Goal: Task Accomplishment & Management: Use online tool/utility

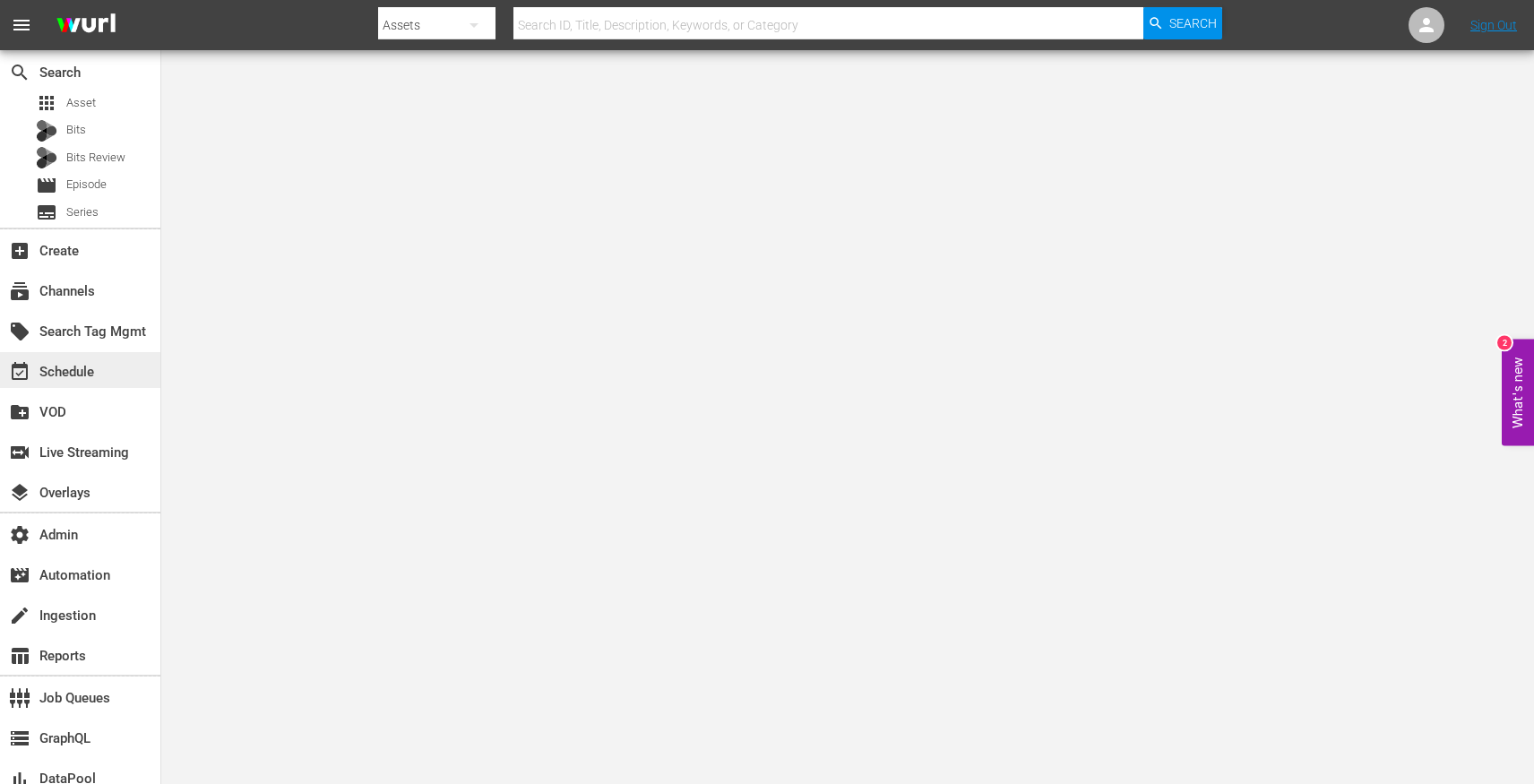
click at [46, 361] on div "event_available Schedule" at bounding box center [50, 368] width 100 height 16
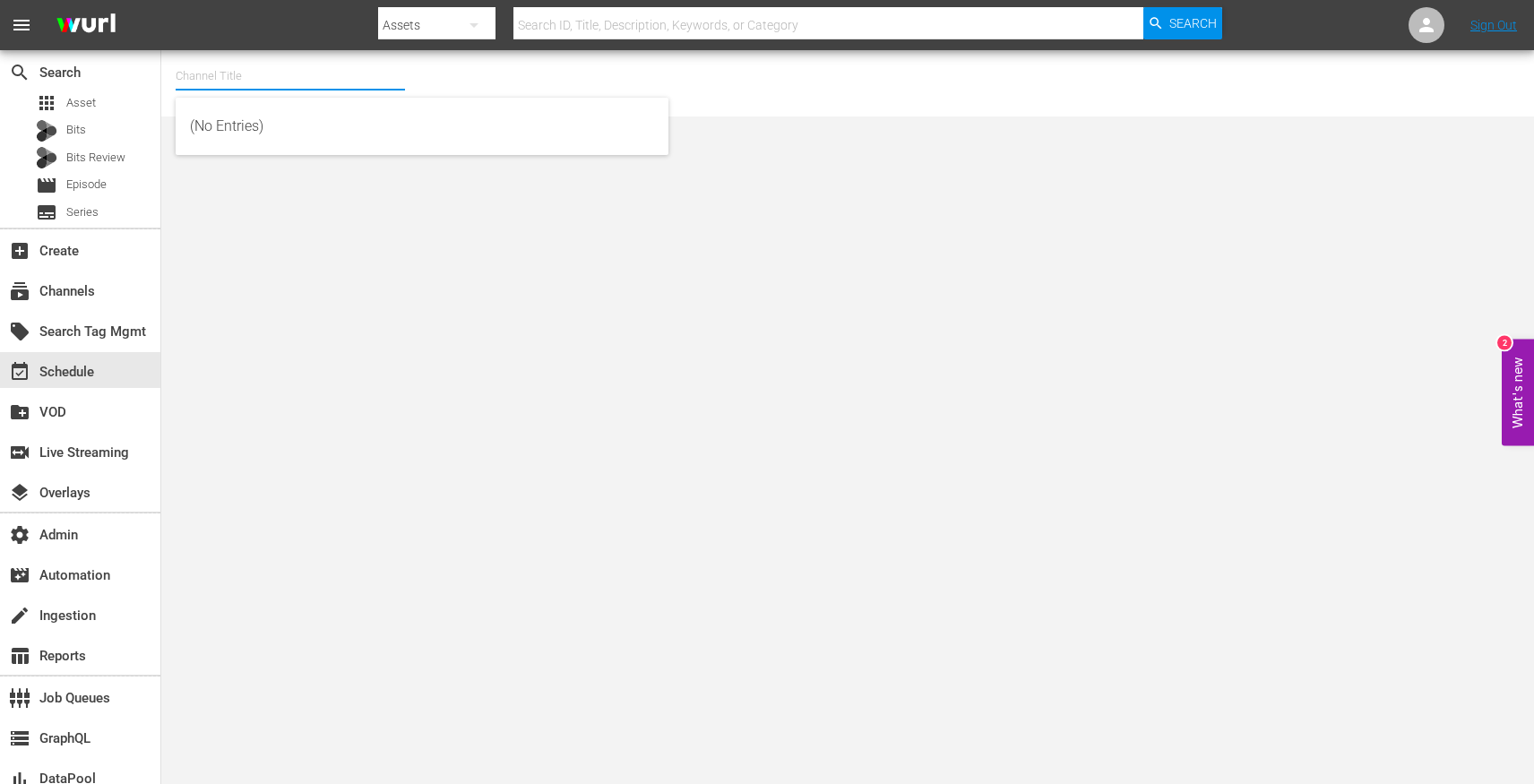
click at [309, 94] on input "text" at bounding box center [291, 76] width 229 height 43
click at [79, 307] on div "subscriptions Channels" at bounding box center [80, 290] width 161 height 40
click at [93, 282] on div "subscriptions Channels" at bounding box center [50, 288] width 100 height 16
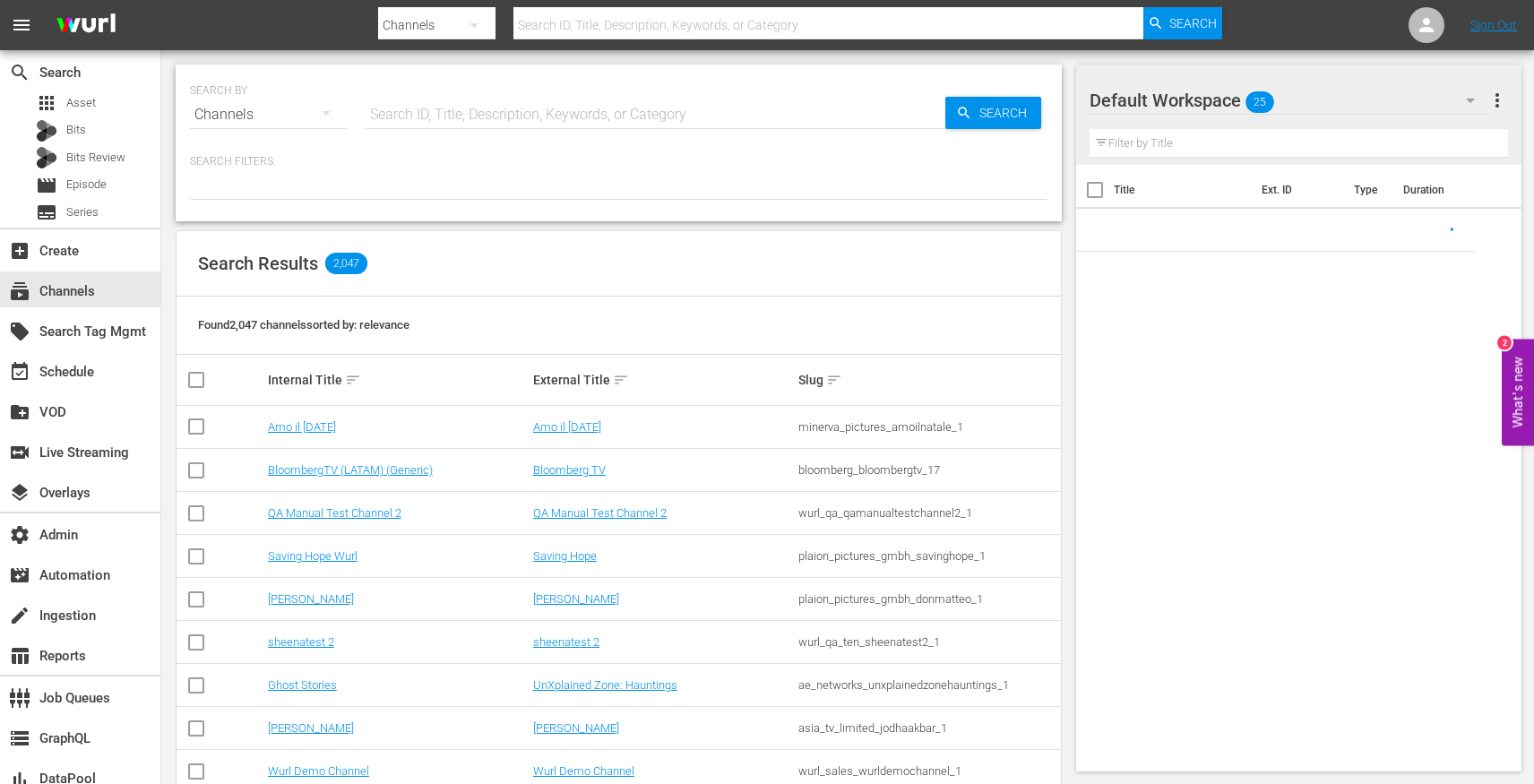
click at [381, 105] on input "text" at bounding box center [655, 114] width 580 height 43
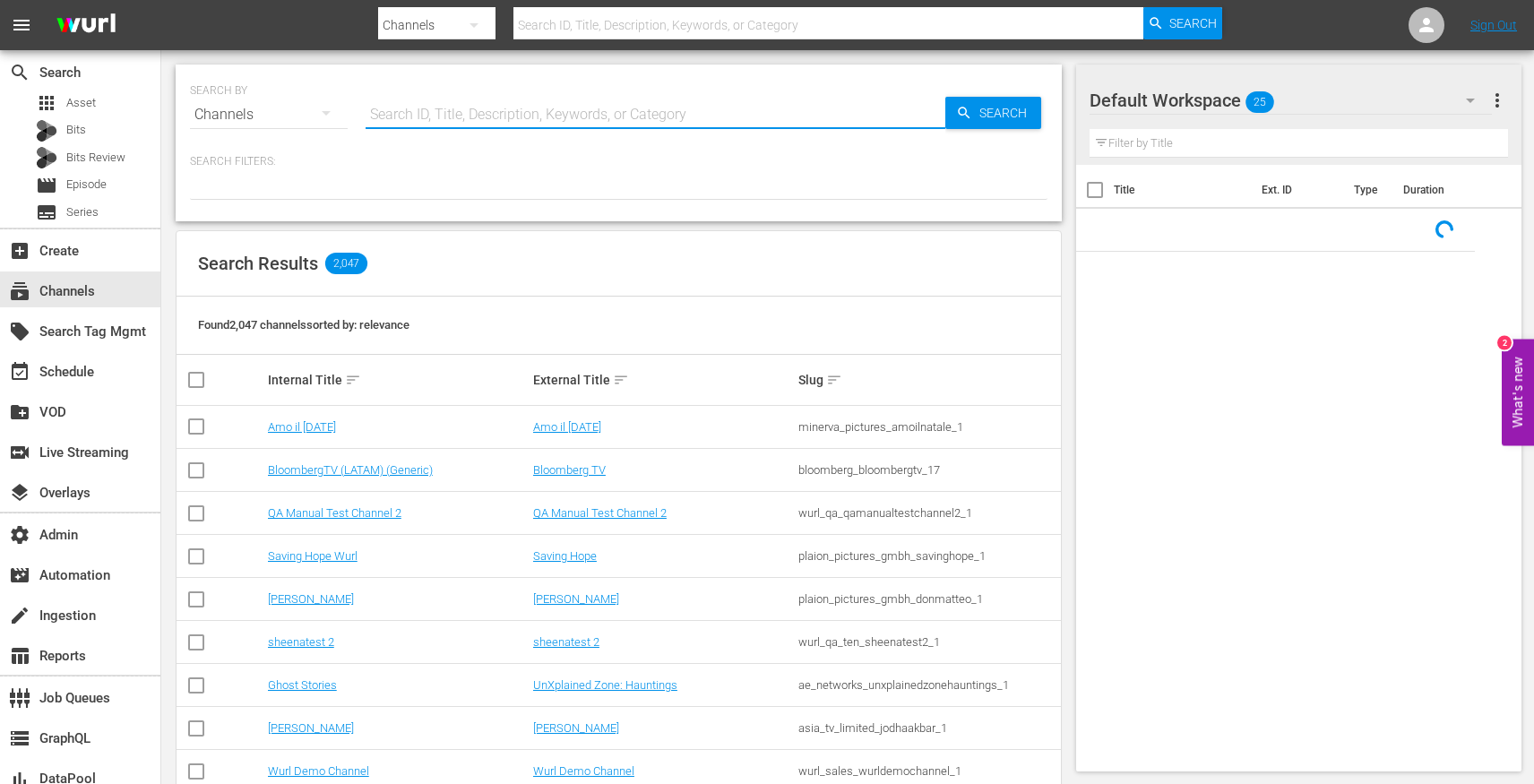
paste input "selecttv_careco_outdoor_action_1_us_cf"
type input "selecttv_careco_outdoor_action_1_us_cf"
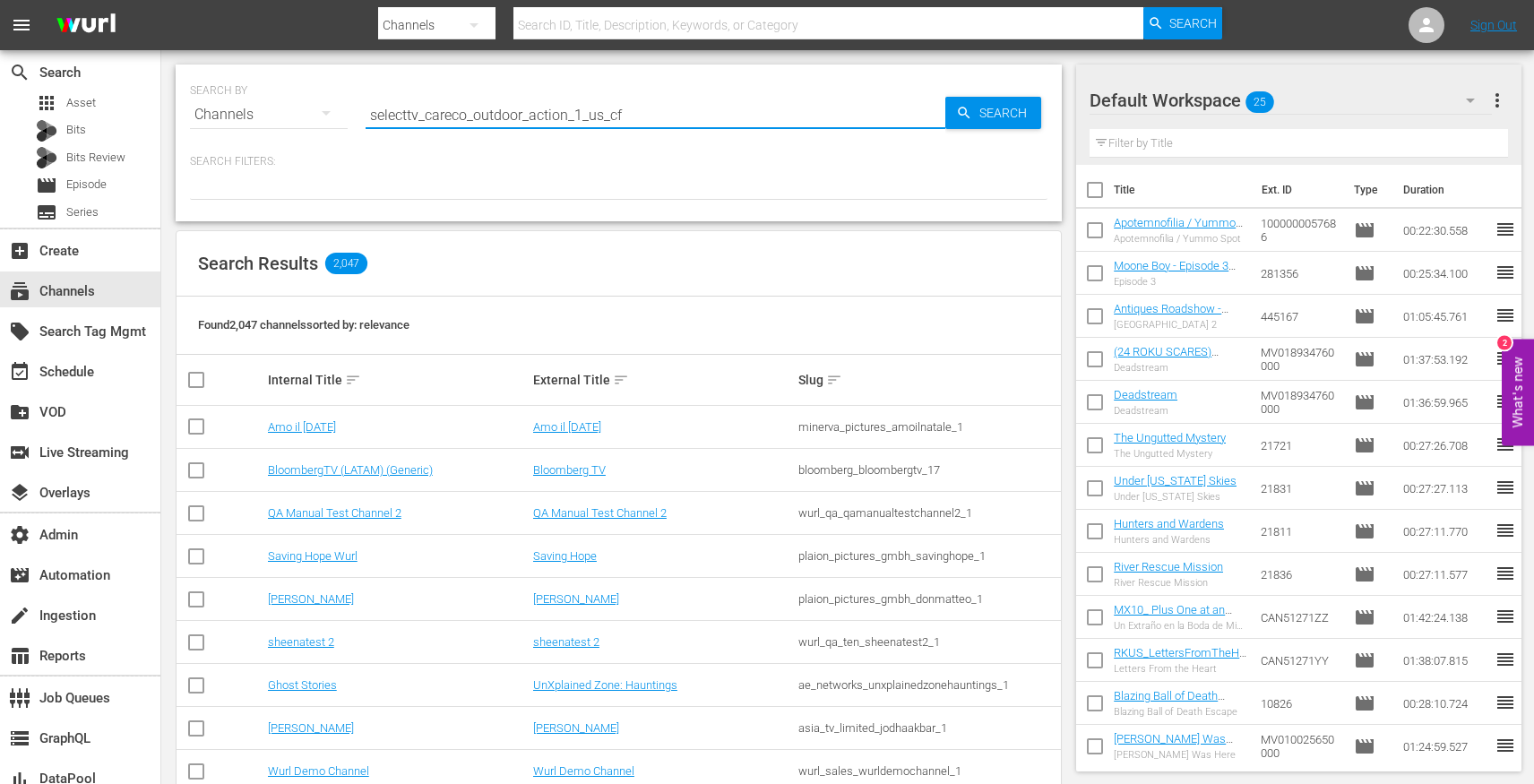
type input "selecttv_careco_outdoor_action_1_us_cf"
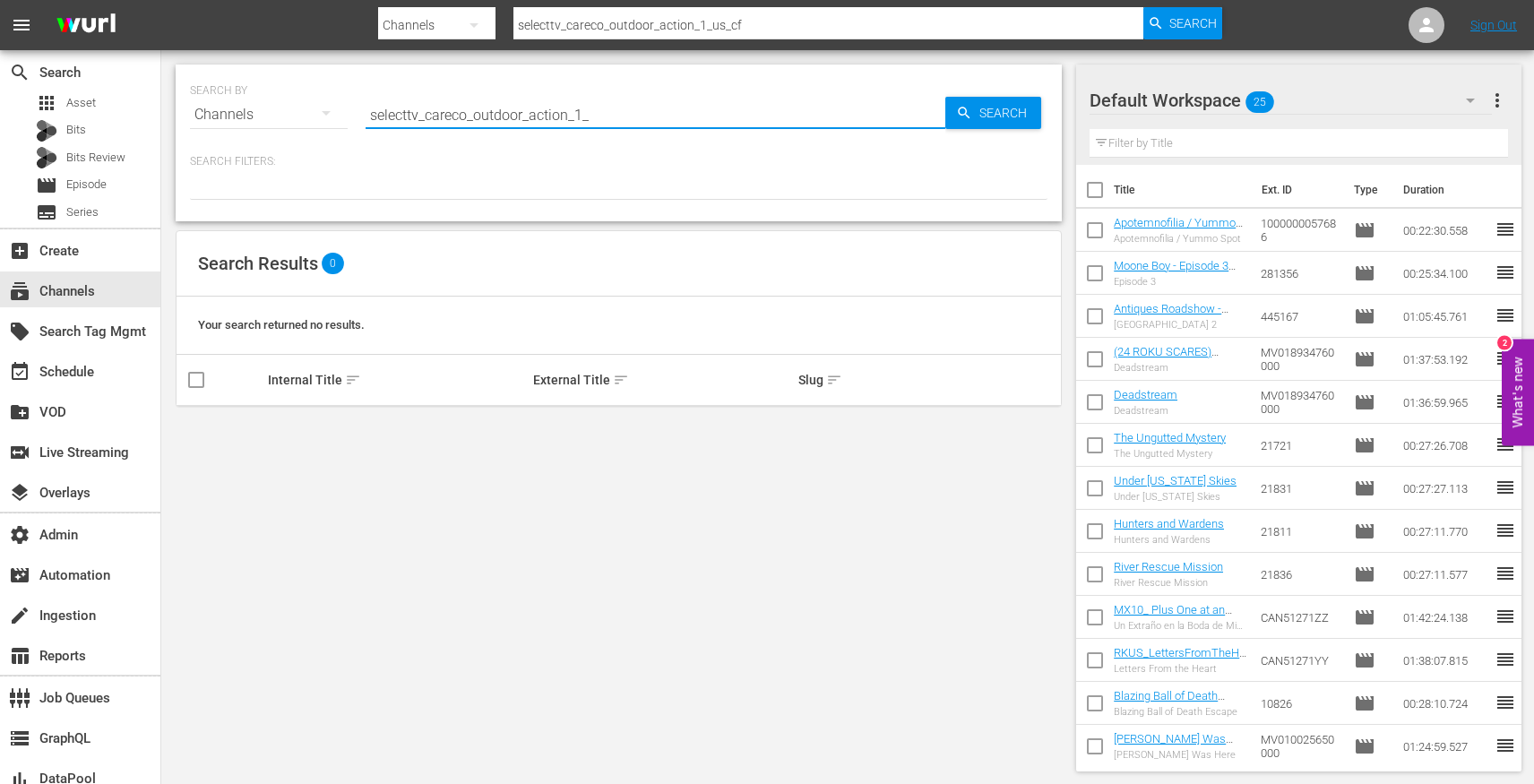
type input "selecttv_careco_outdoor_action_1"
type input "careco_outdoor_action_1"
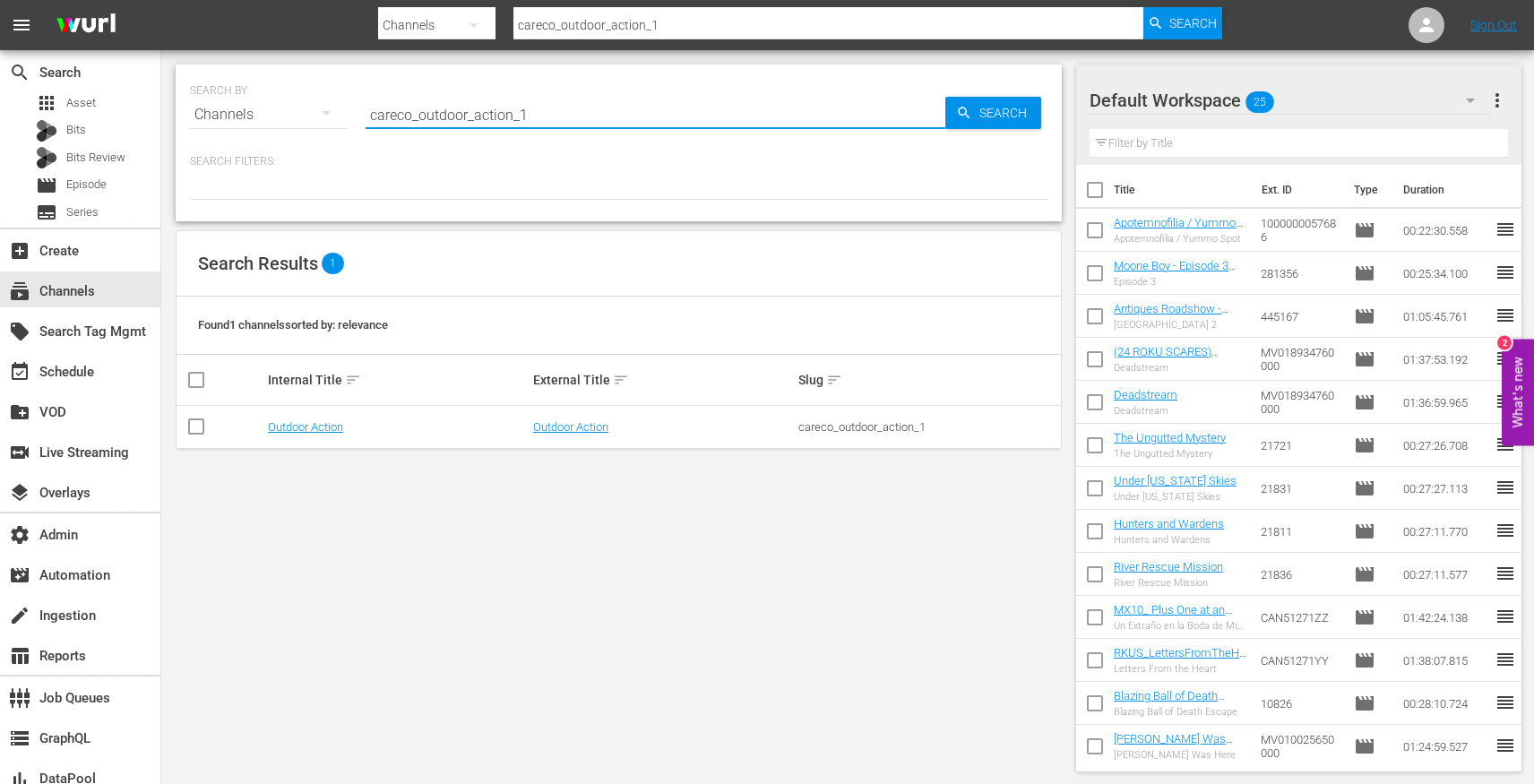
type input "careco_outdoor_action_1"
click at [554, 436] on td "Outdoor Action" at bounding box center [663, 427] width 266 height 43
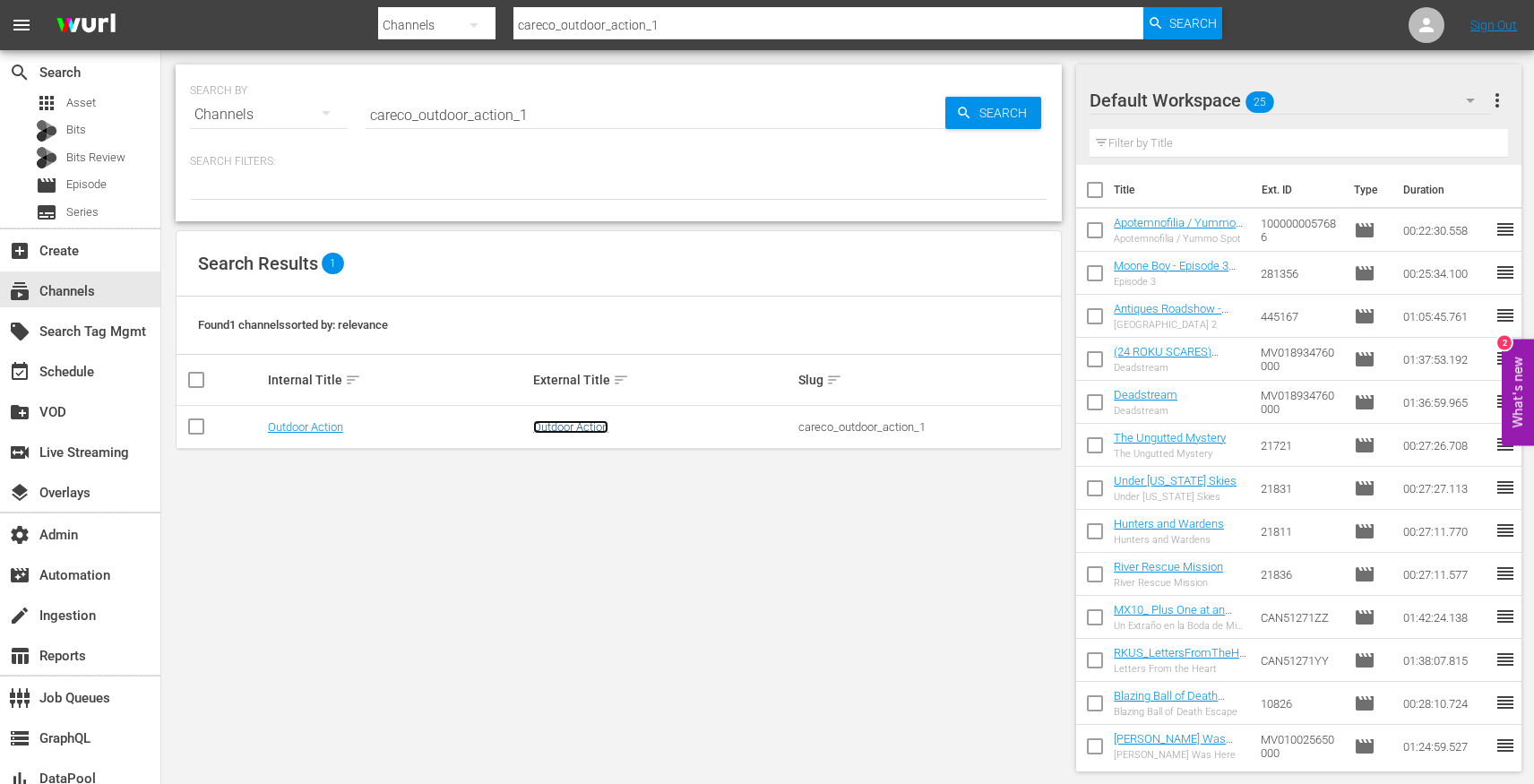
click at [555, 426] on link "Outdoor Action" at bounding box center [571, 427] width 75 height 13
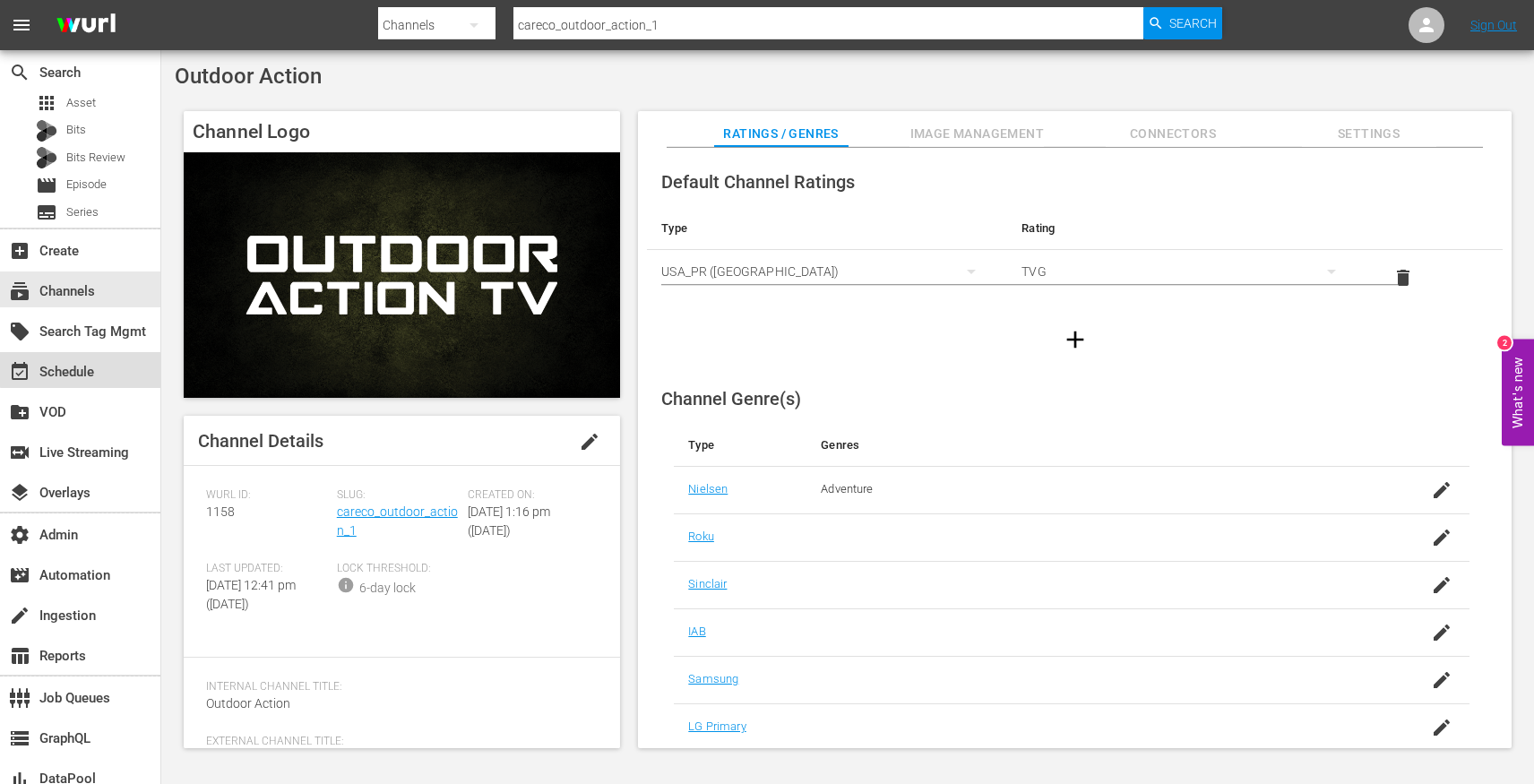
click at [89, 368] on div "event_available Schedule" at bounding box center [50, 368] width 100 height 16
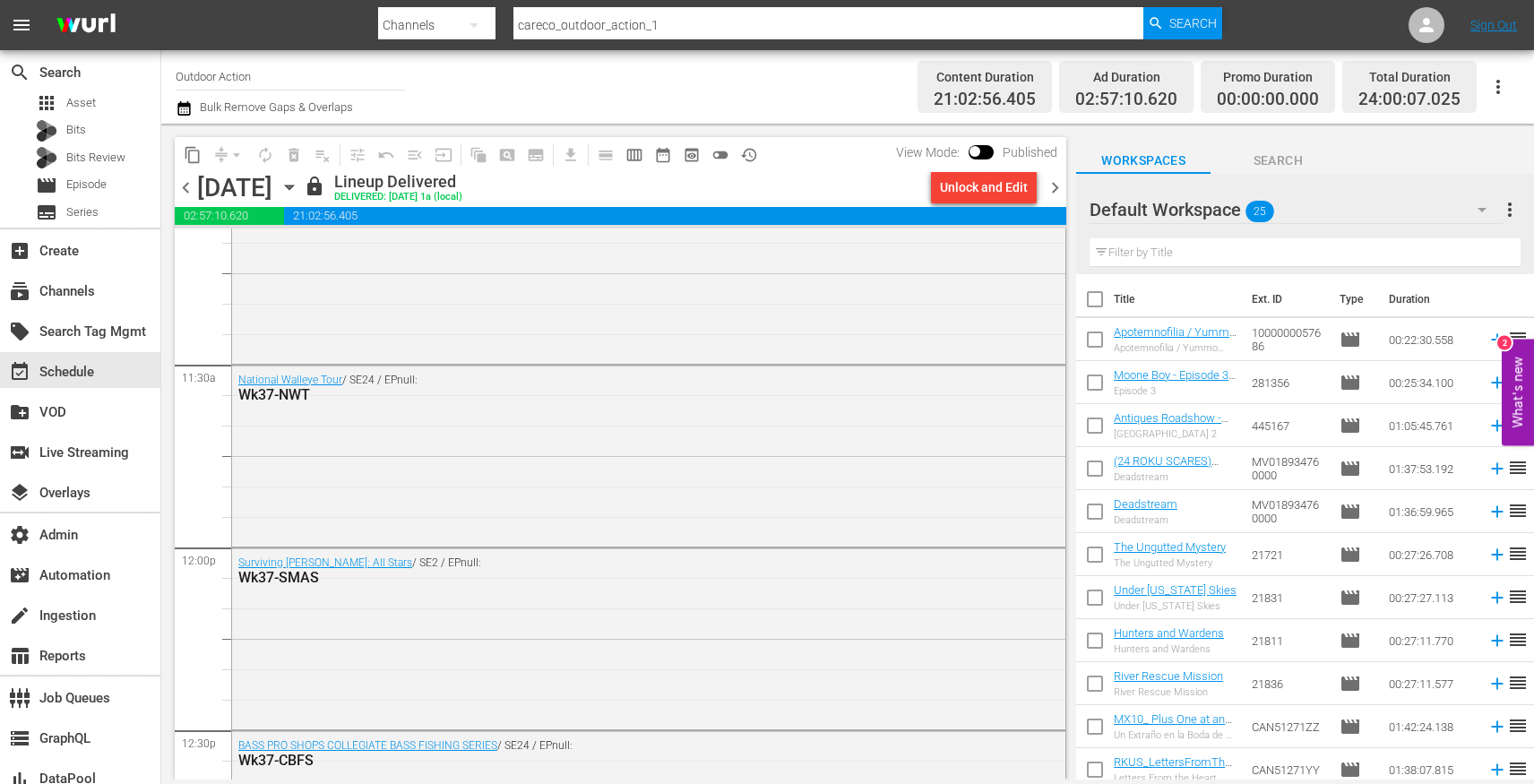
scroll to position [4056, 0]
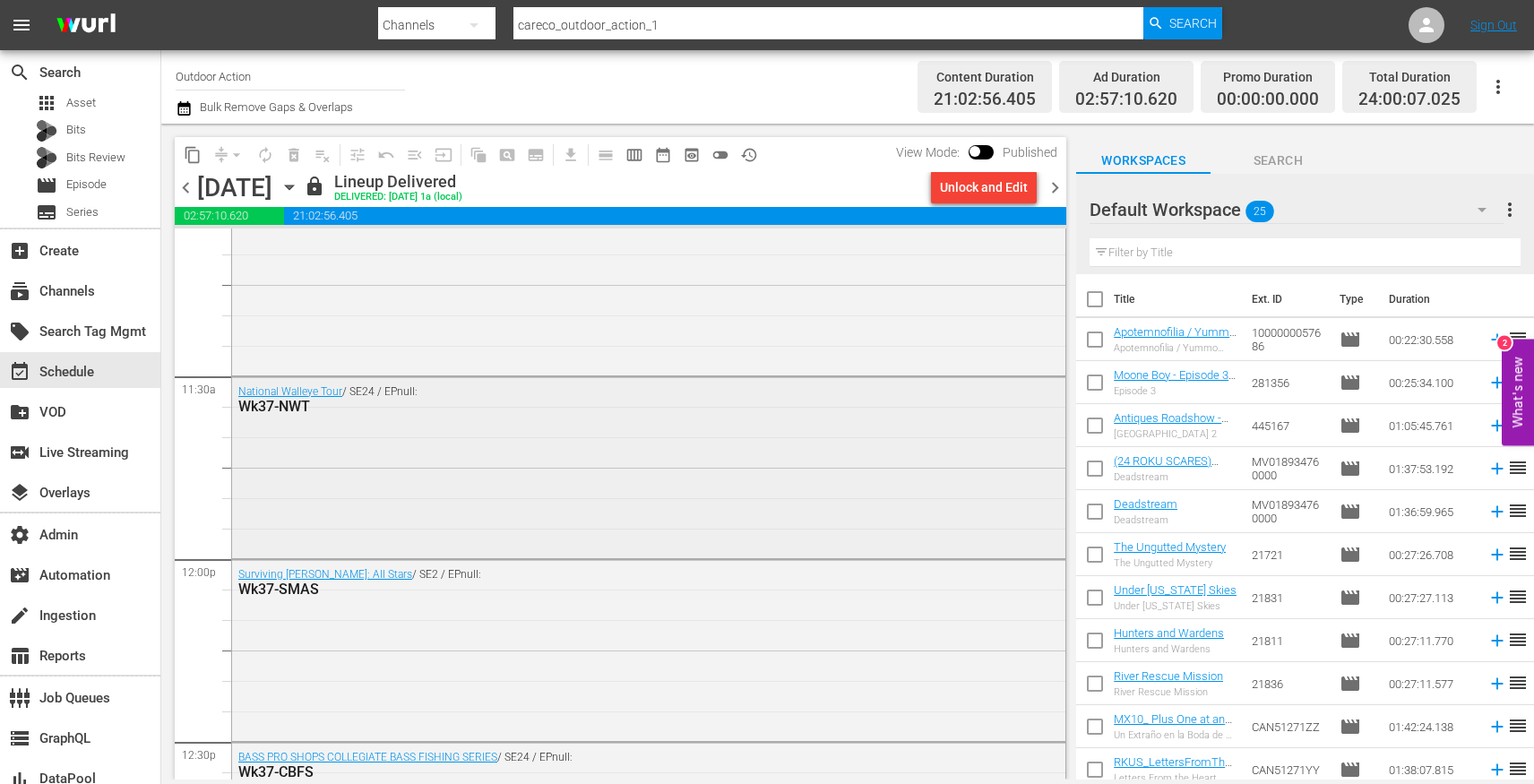
click at [725, 458] on div "National Walleye Tour / SE24 / EPnull: Wk37-NWT" at bounding box center [649, 466] width 833 height 177
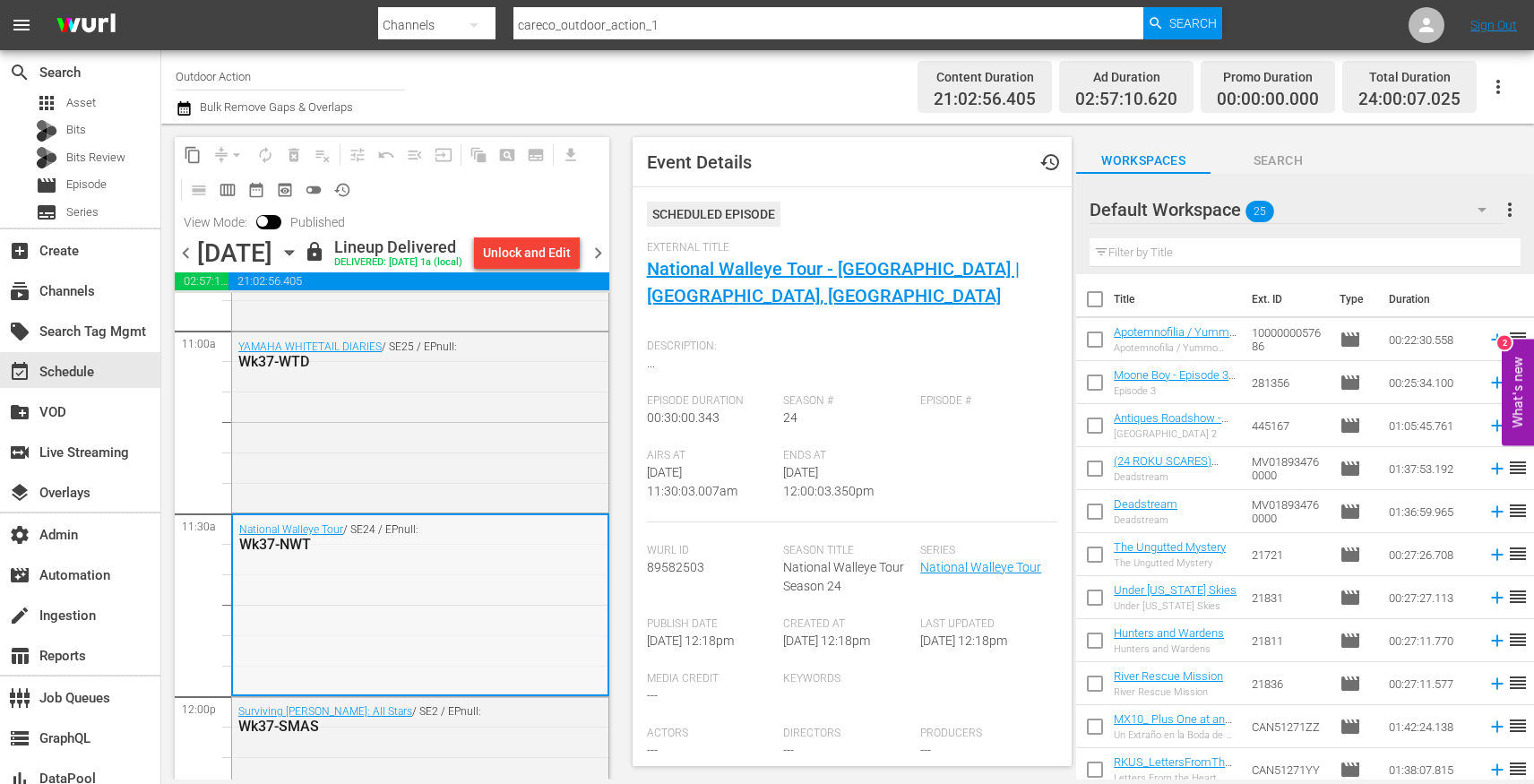
scroll to position [3958, 0]
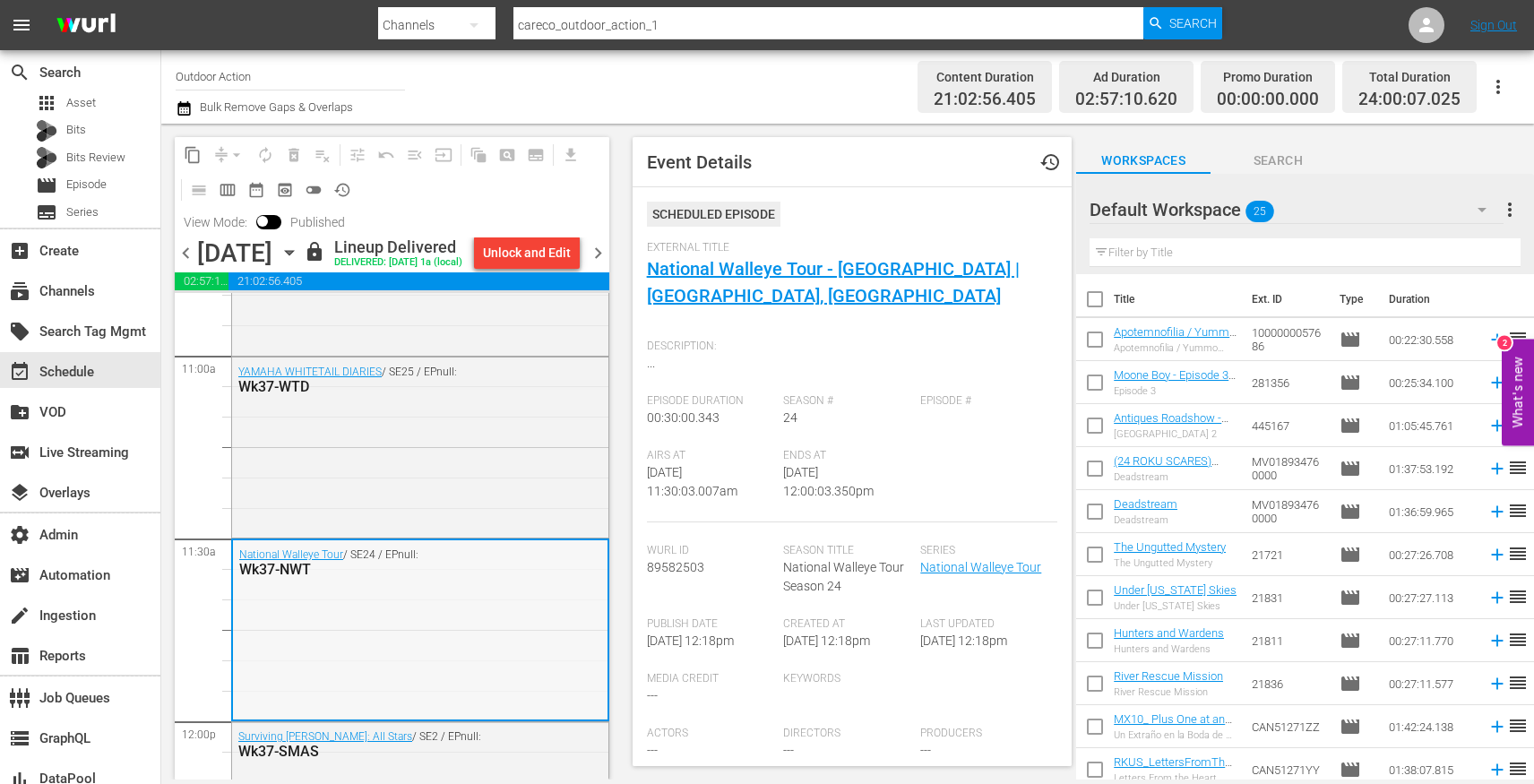
click at [463, 477] on div "YAMAHA WHITETAIL DIARIES / SE25 / EPnull: Wk37-WTD" at bounding box center [420, 446] width 376 height 177
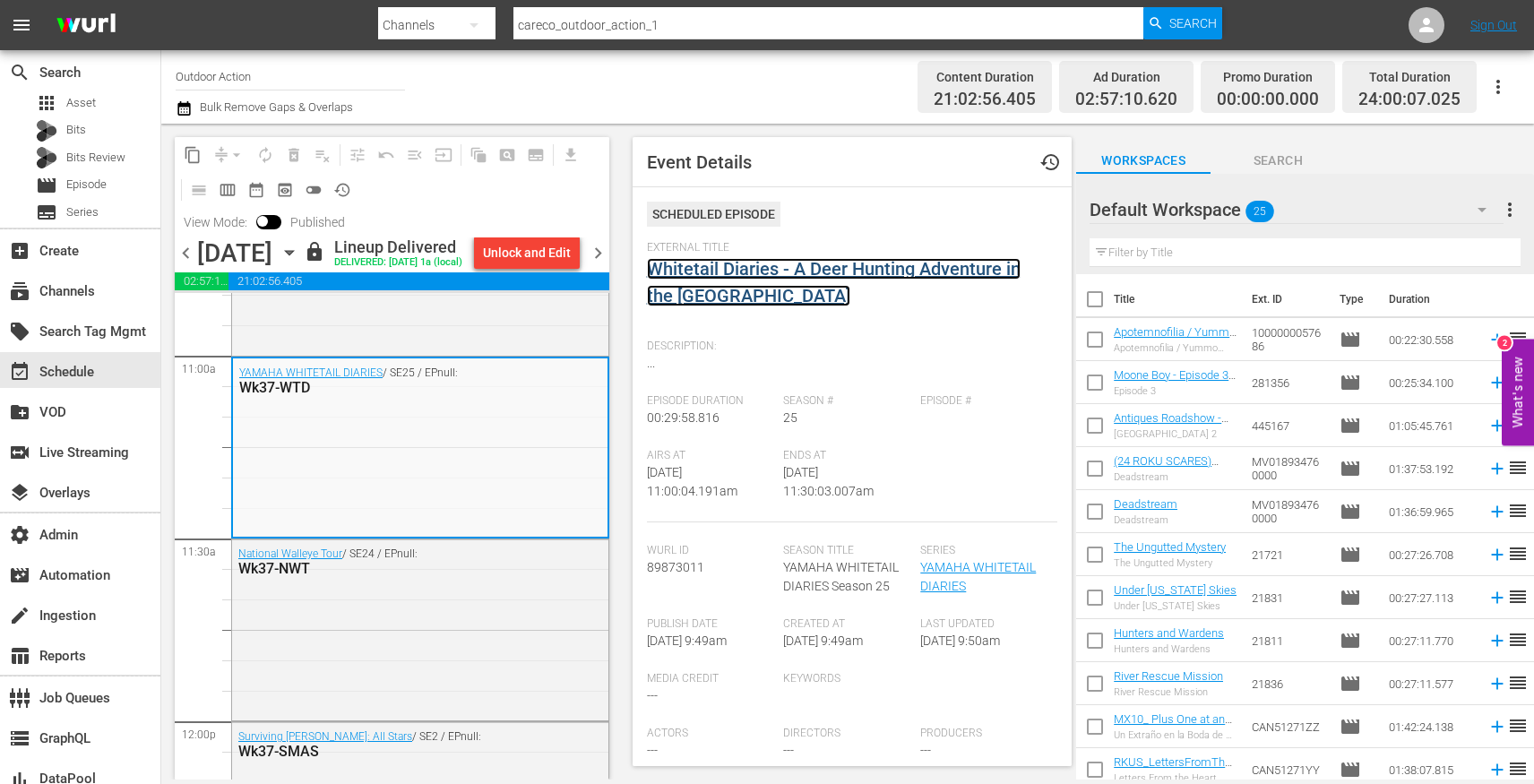
click at [801, 263] on link "Whitetail Diaries - A Deer Hunting Adventure in the Middle Field" at bounding box center [833, 282] width 373 height 48
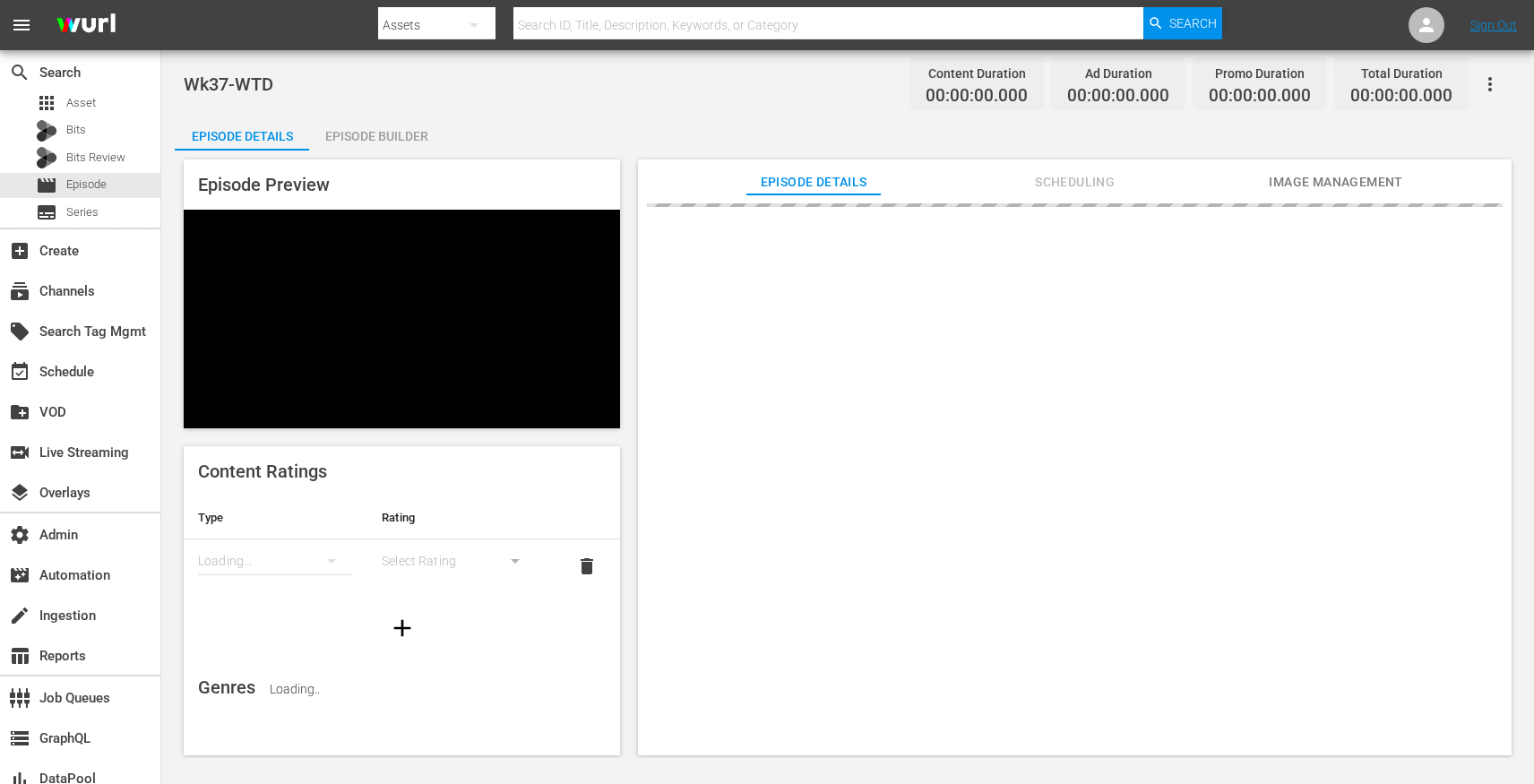
click at [1486, 88] on icon "button" at bounding box center [1491, 84] width 21 height 21
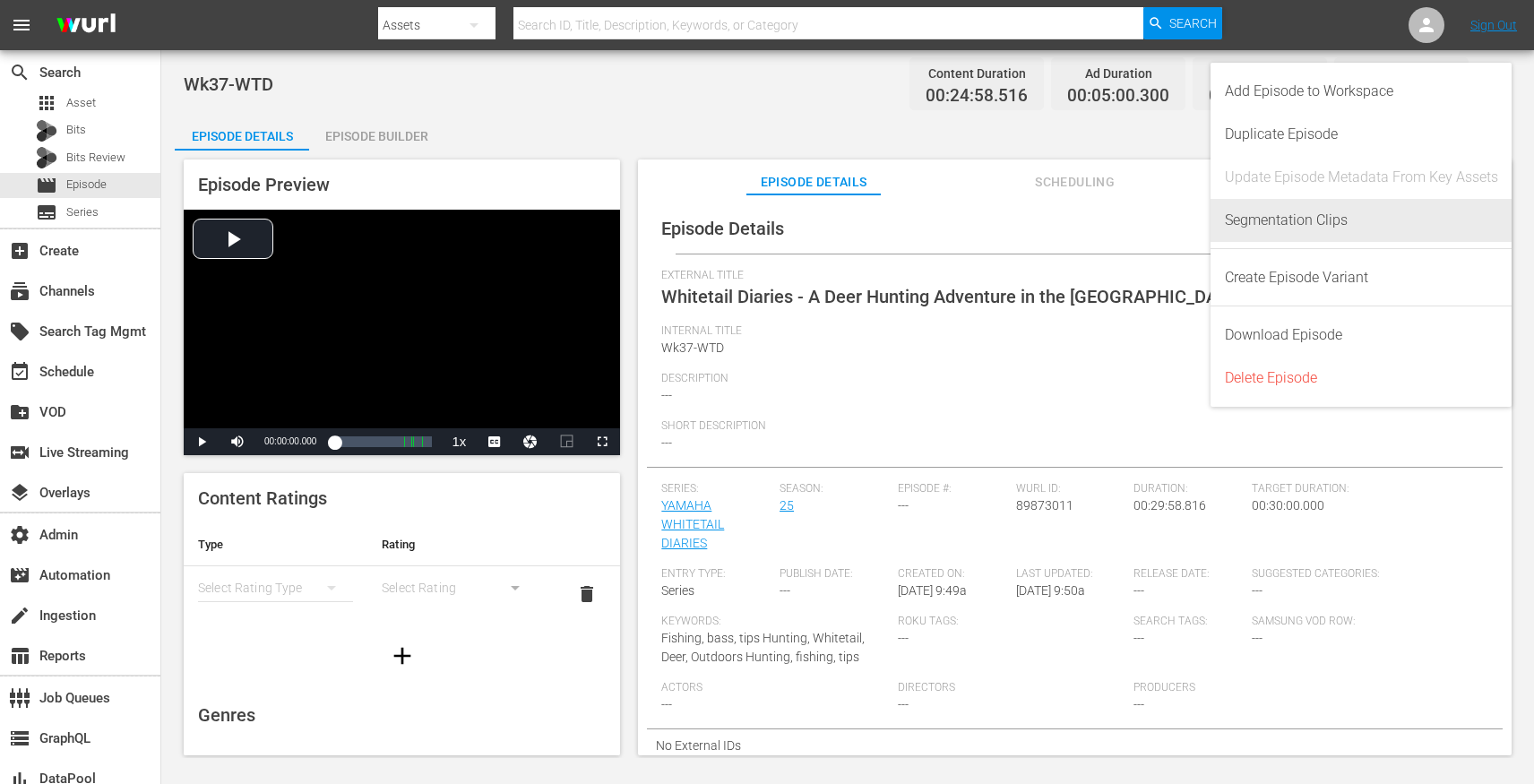
click at [1325, 219] on div "Segmentation Clips" at bounding box center [1362, 220] width 273 height 43
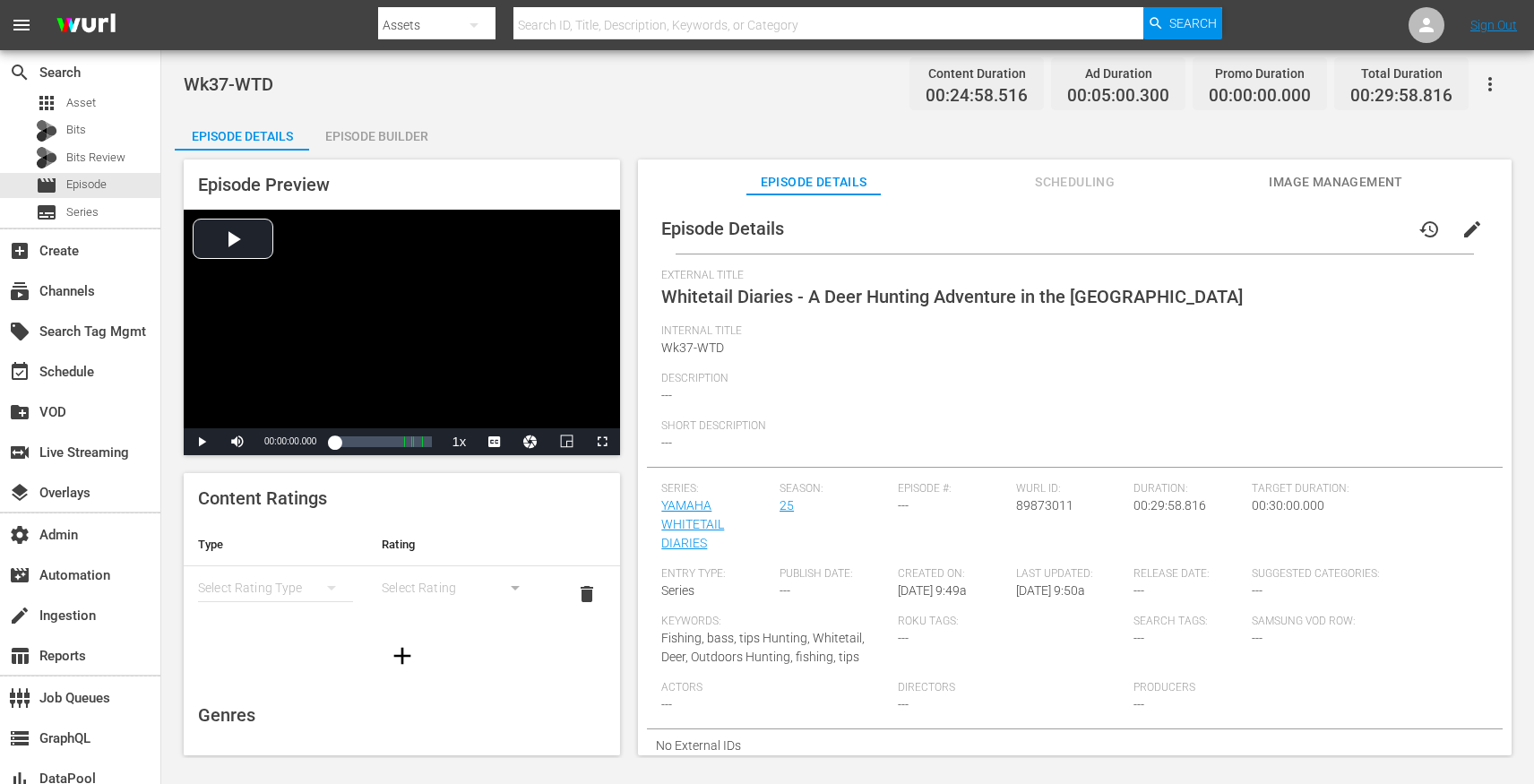
click at [1069, 184] on span "Scheduling" at bounding box center [1076, 182] width 135 height 22
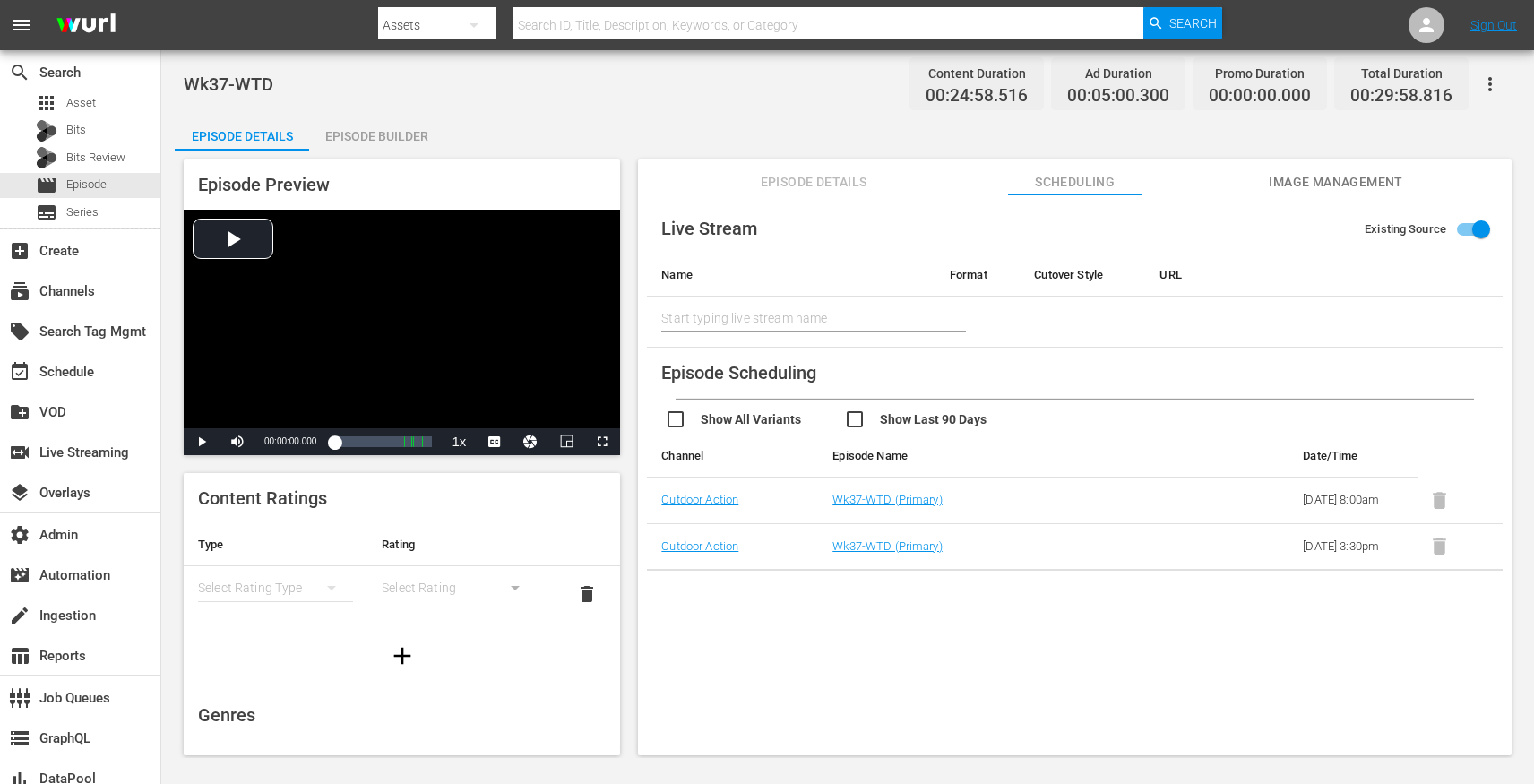
click at [780, 164] on button "Episode Details" at bounding box center [814, 177] width 135 height 36
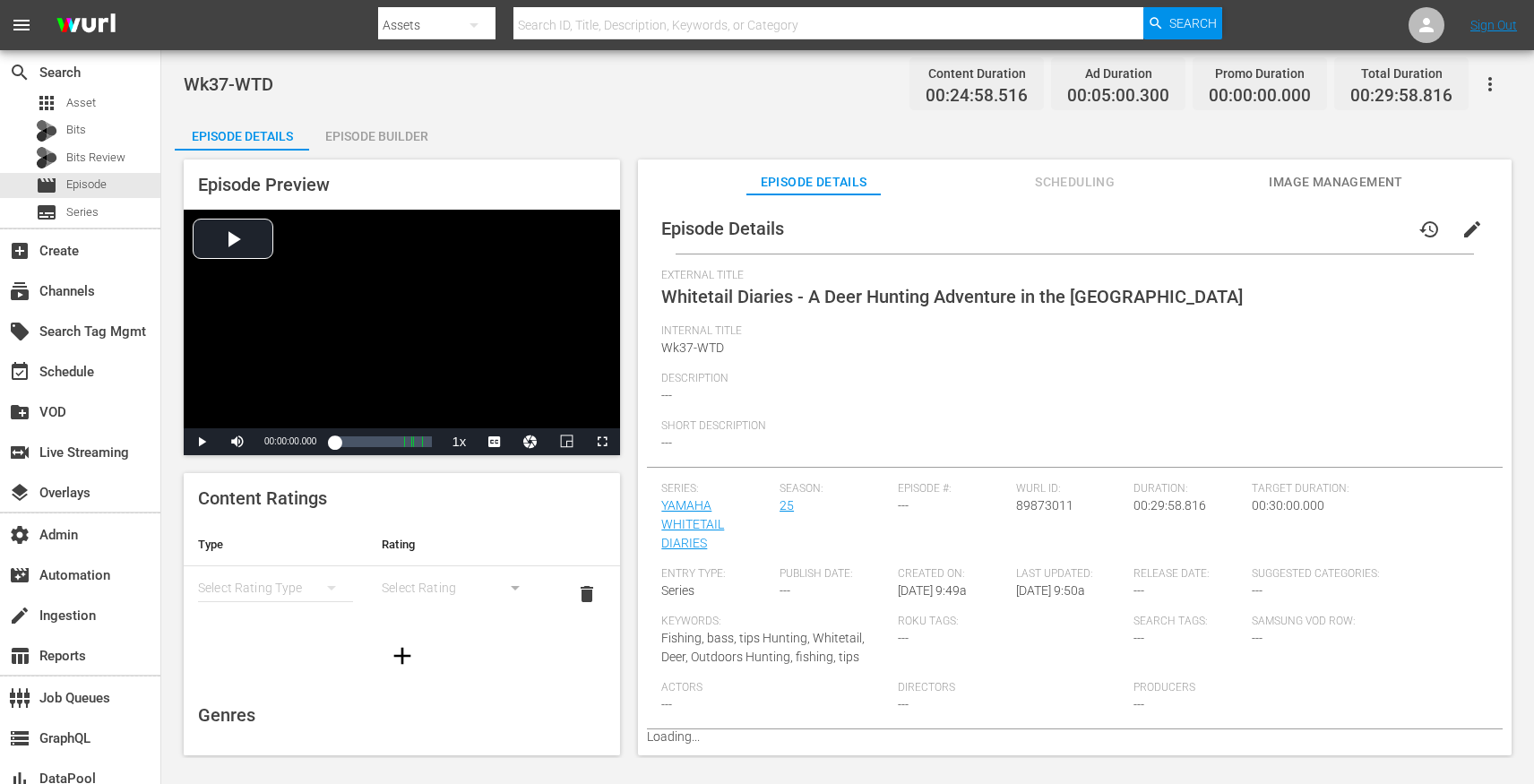
click at [383, 126] on div "Episode Builder" at bounding box center [376, 136] width 135 height 43
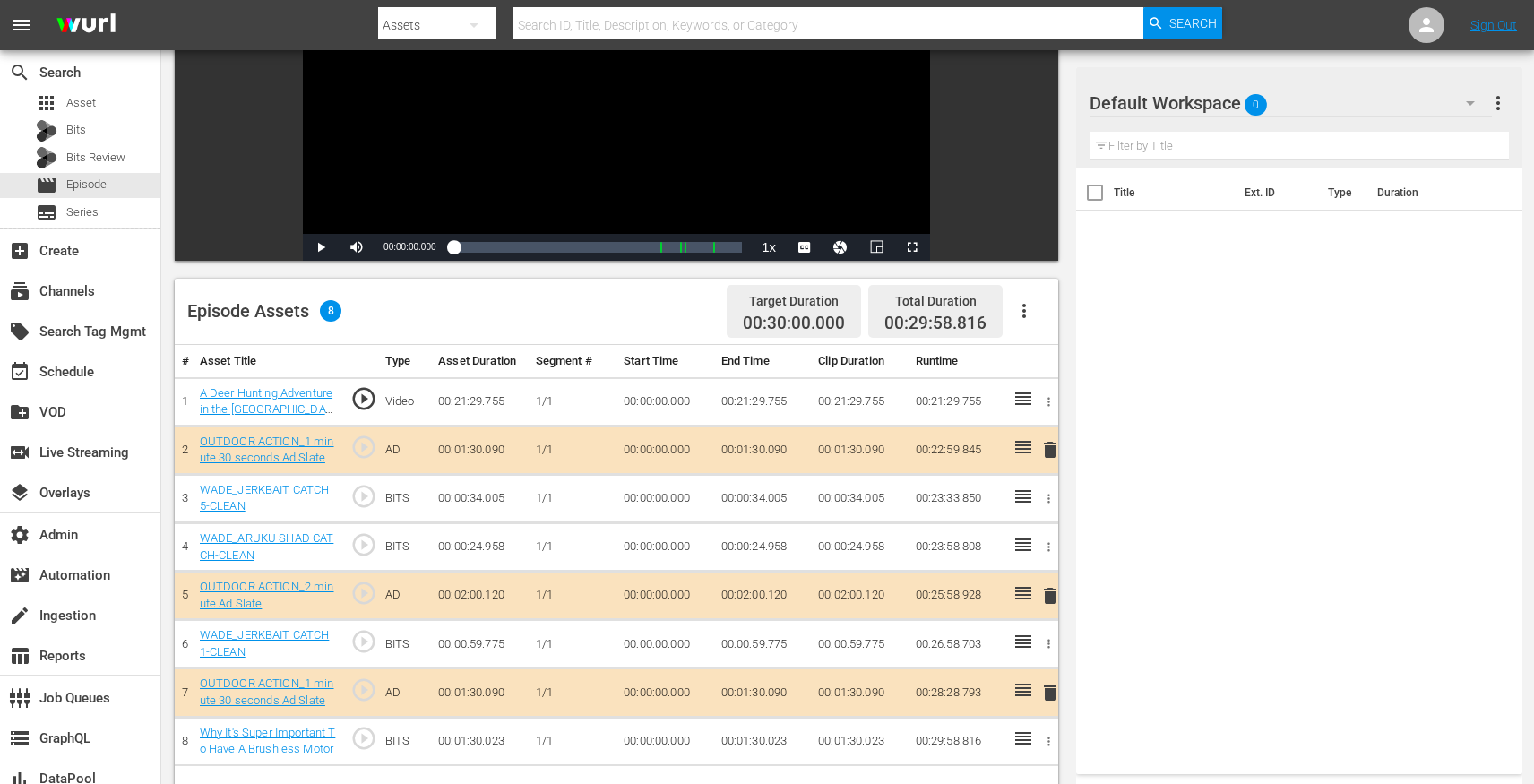
scroll to position [236, 0]
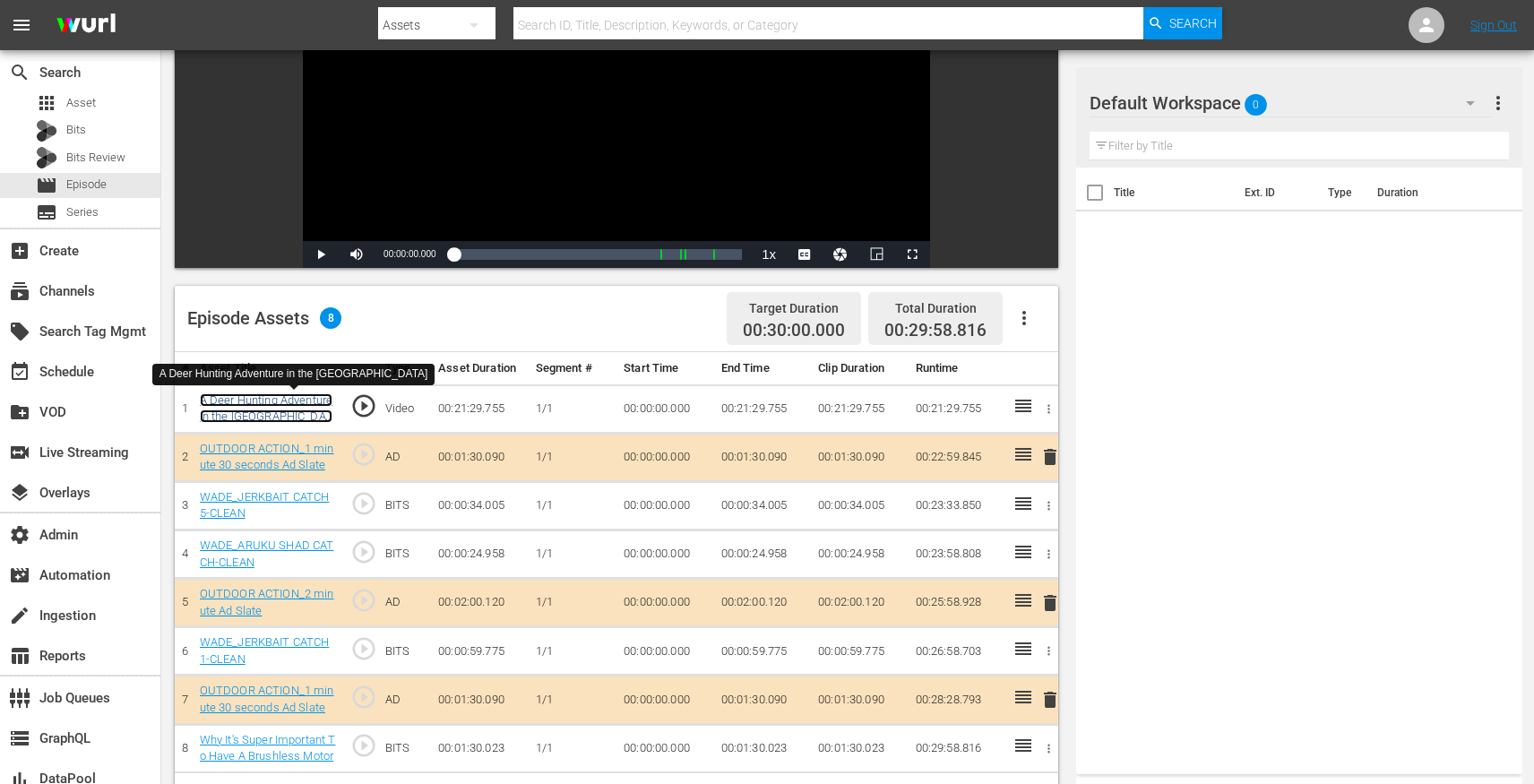
click at [257, 395] on link "A Deer Hunting Adventure in the Middle Field" at bounding box center [267, 417] width 133 height 46
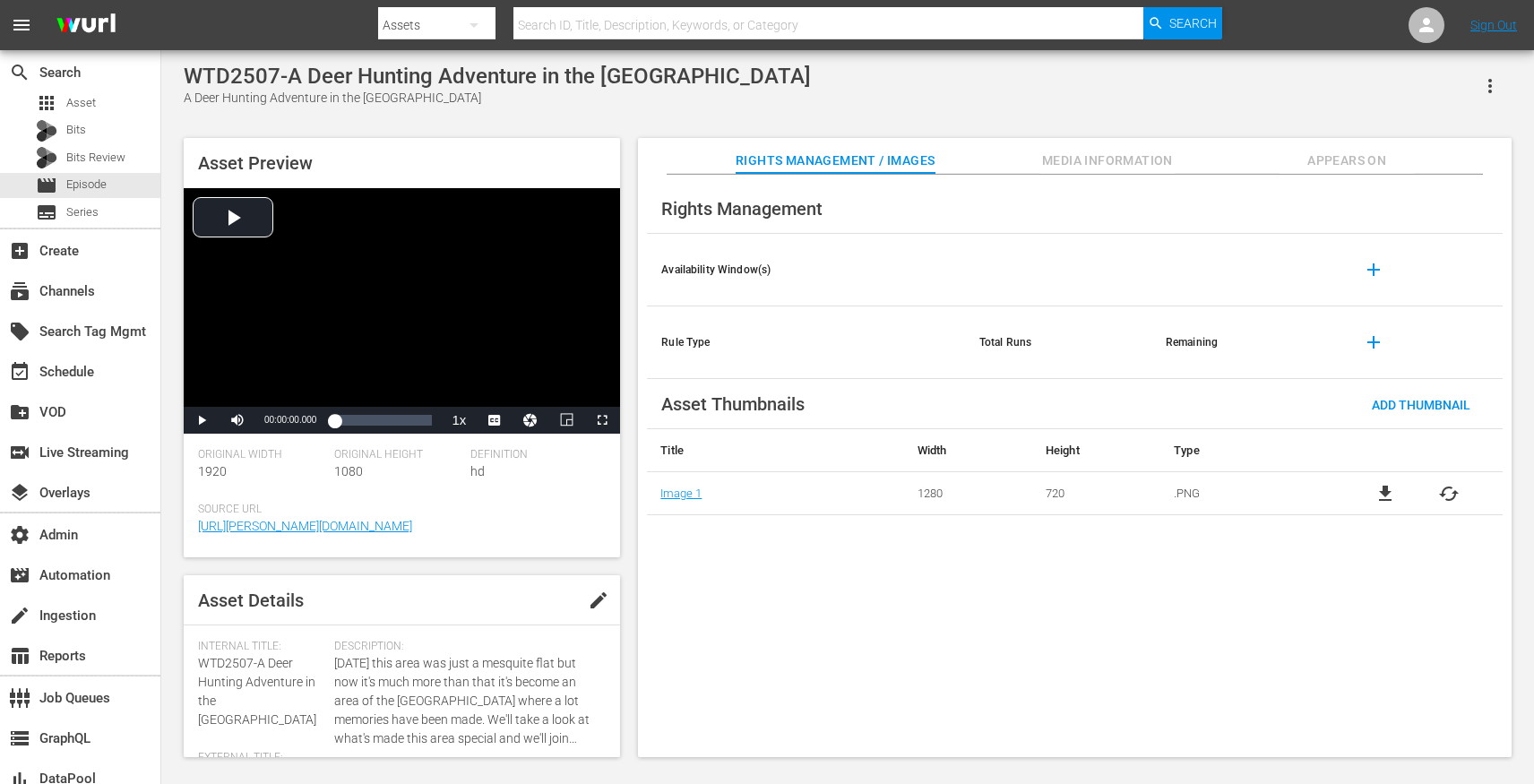
click at [1493, 81] on icon "button" at bounding box center [1491, 86] width 21 height 21
click at [1394, 130] on div "Segmentation Clips" at bounding box center [1411, 136] width 172 height 43
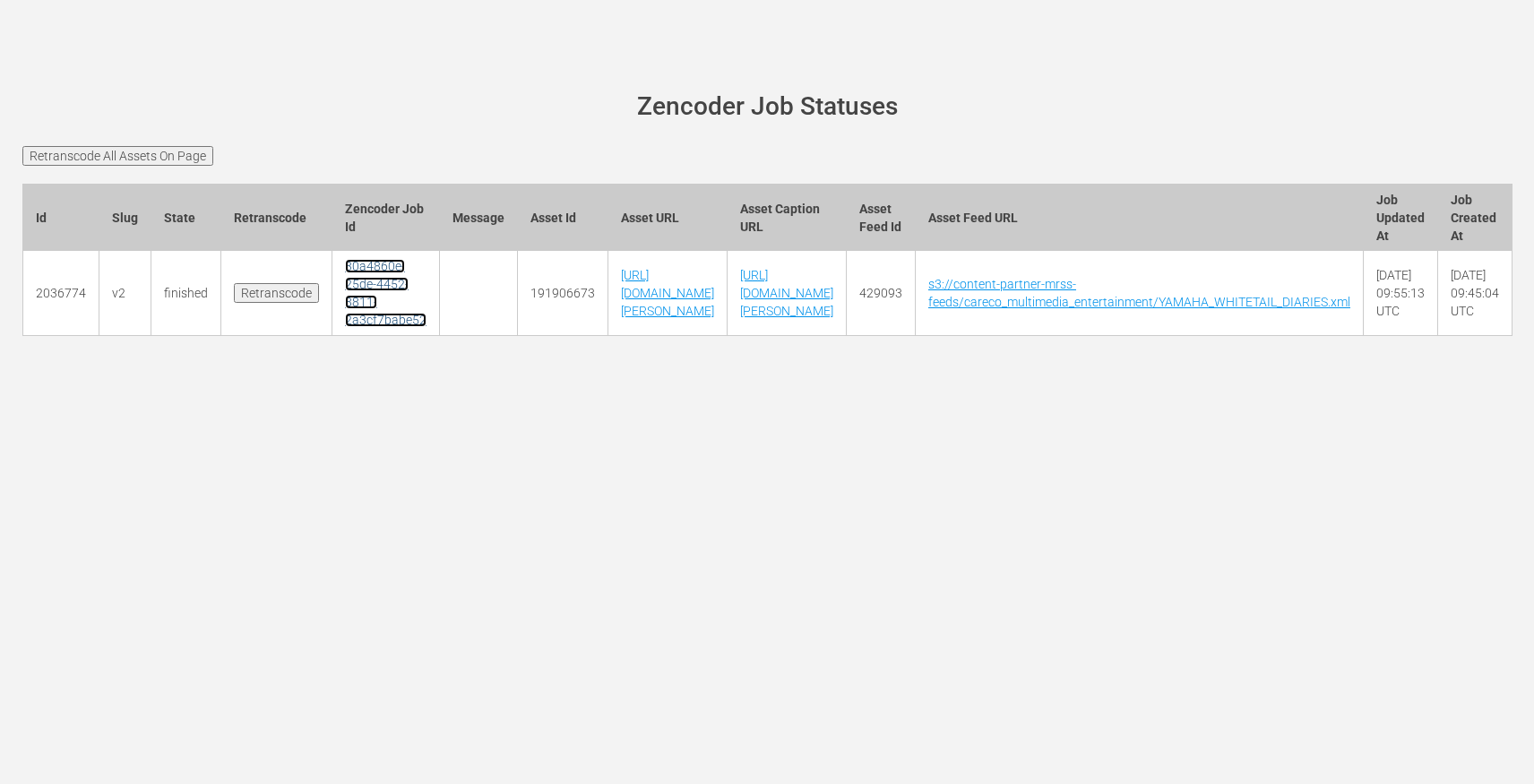
click at [357, 261] on link "30a4860e-25de-4452-8811-2a3cf7babe52" at bounding box center [386, 292] width 82 height 68
click at [380, 288] on link "30a4860e-25de-4452-8811-2a3cf7babe52" at bounding box center [386, 292] width 82 height 68
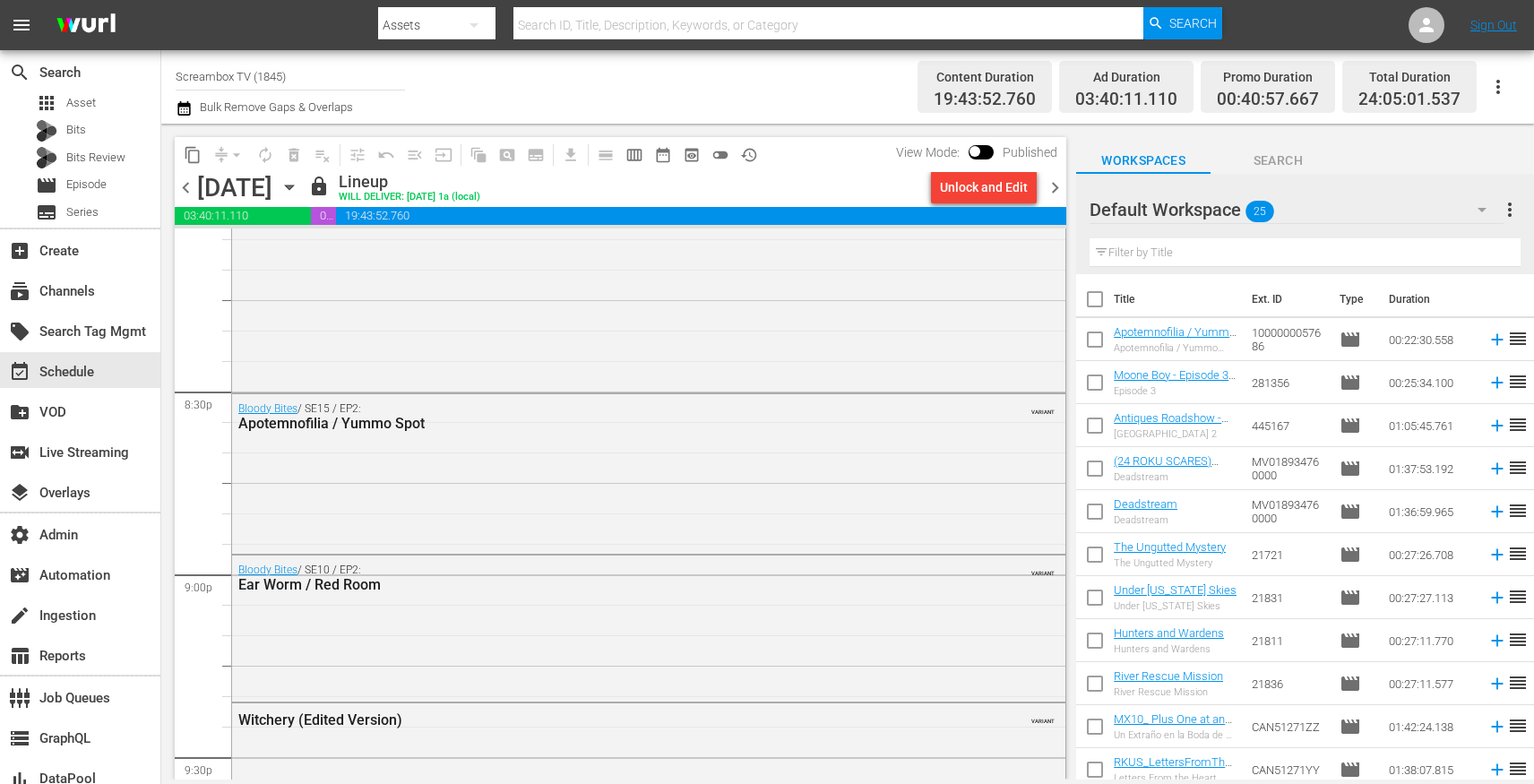
scroll to position [7335, 0]
